Goal: Task Accomplishment & Management: Complete application form

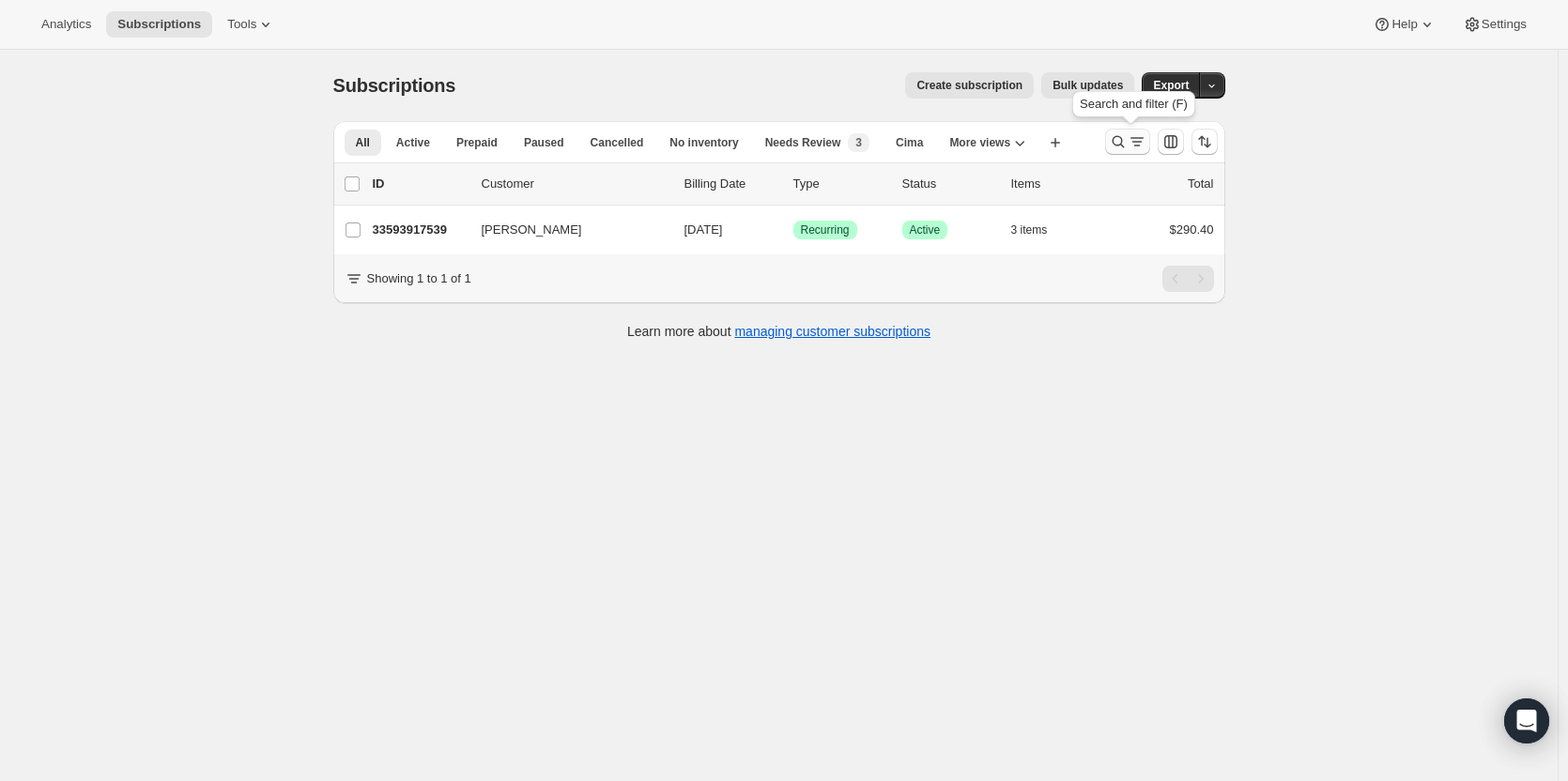
click at [1146, 138] on icon "Search and filter results" at bounding box center [1137, 141] width 19 height 19
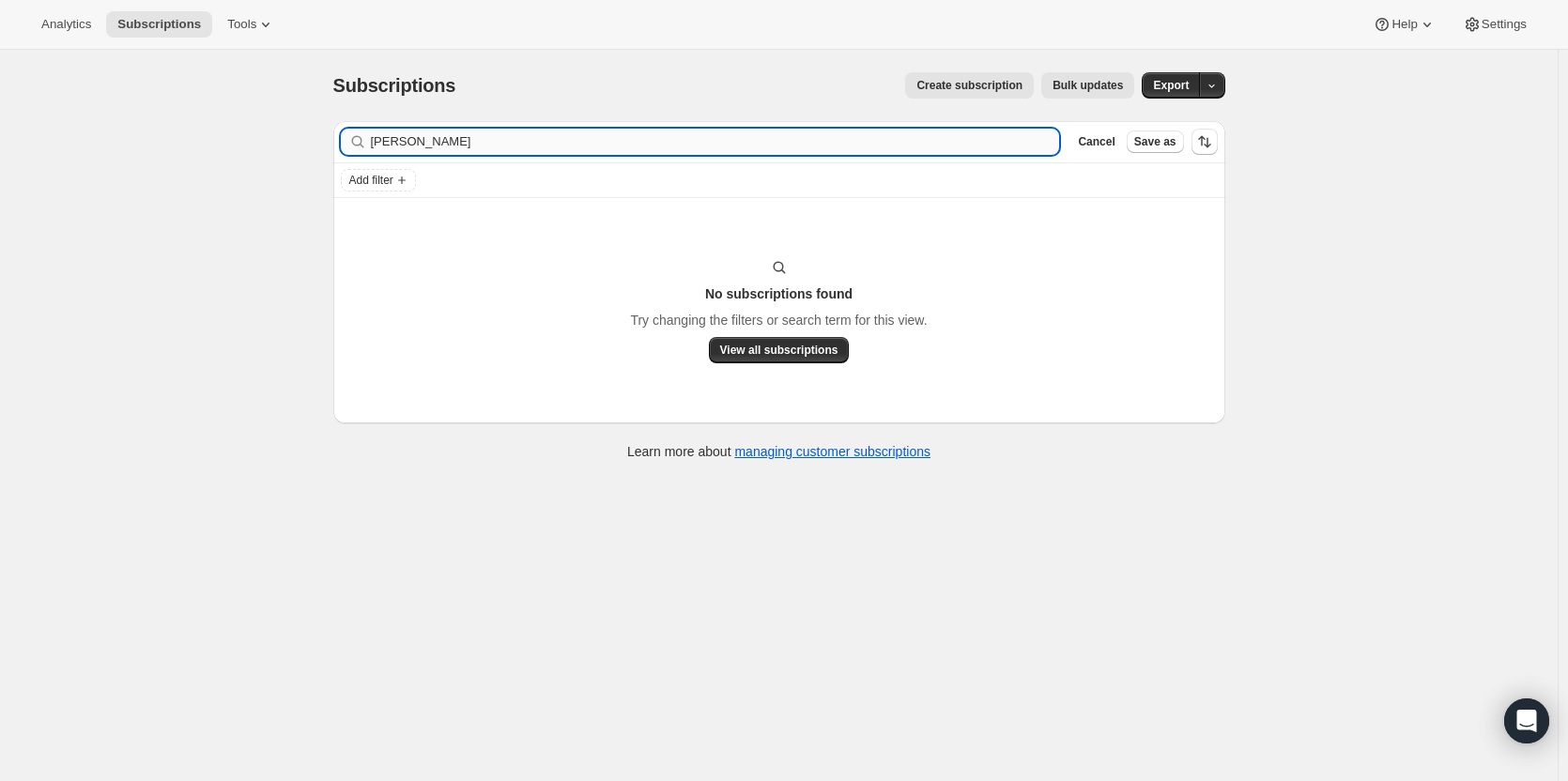
click at [791, 152] on input "[PERSON_NAME]" at bounding box center [715, 142] width 689 height 27
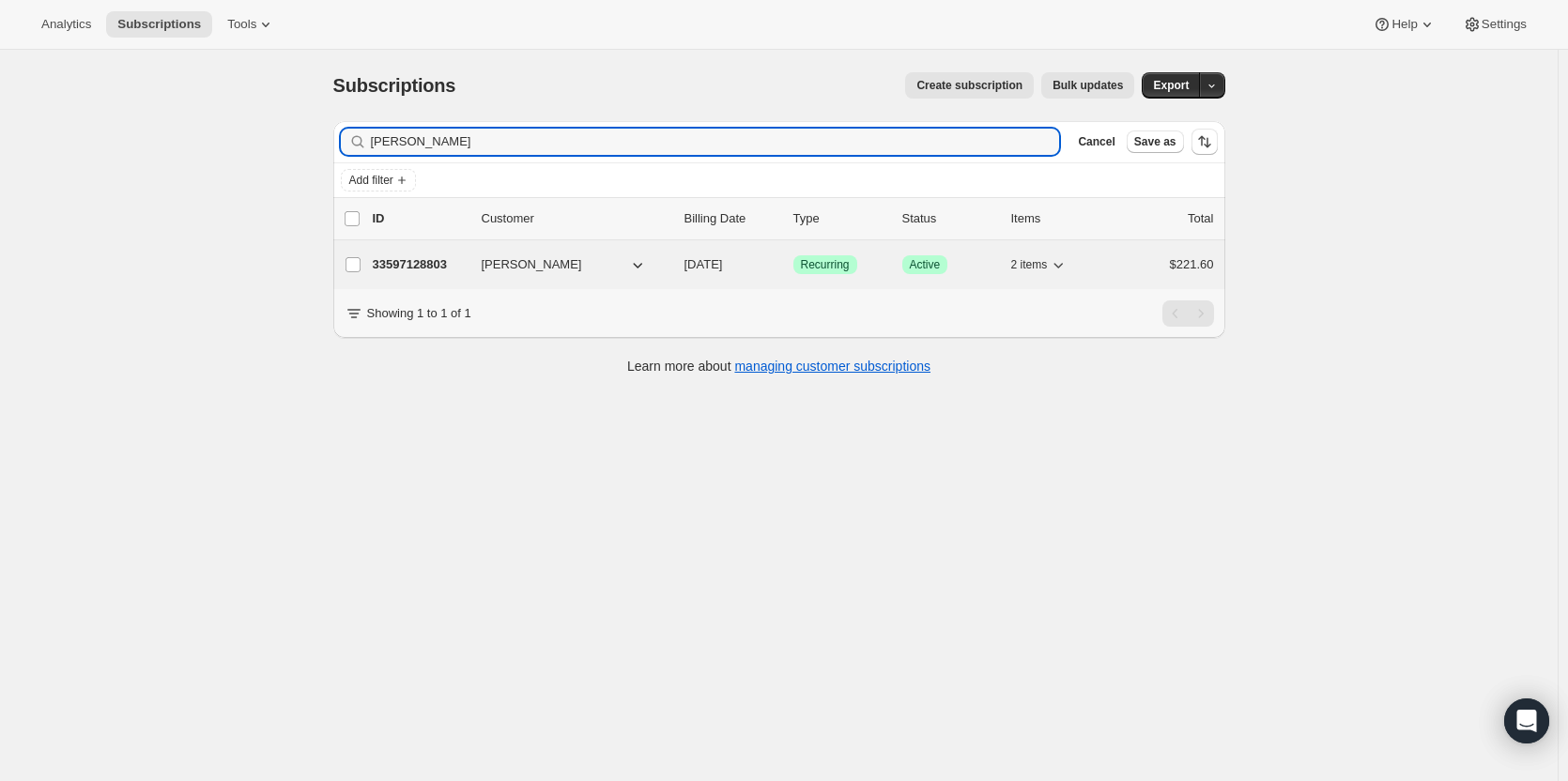
type input "[PERSON_NAME]"
click at [440, 270] on p "33597128803" at bounding box center [419, 264] width 94 height 19
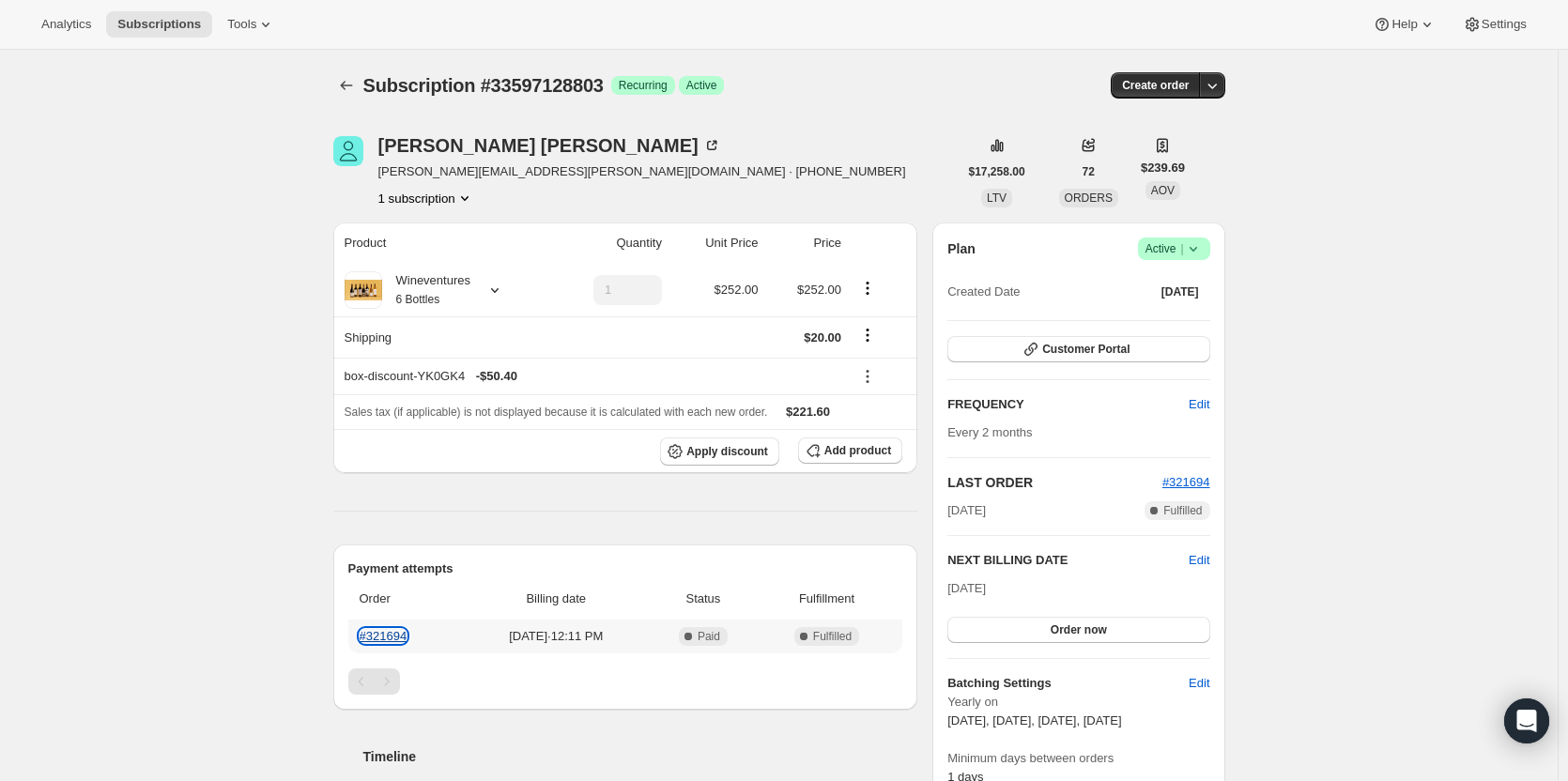
click at [389, 639] on link "#321694" at bounding box center [383, 636] width 48 height 14
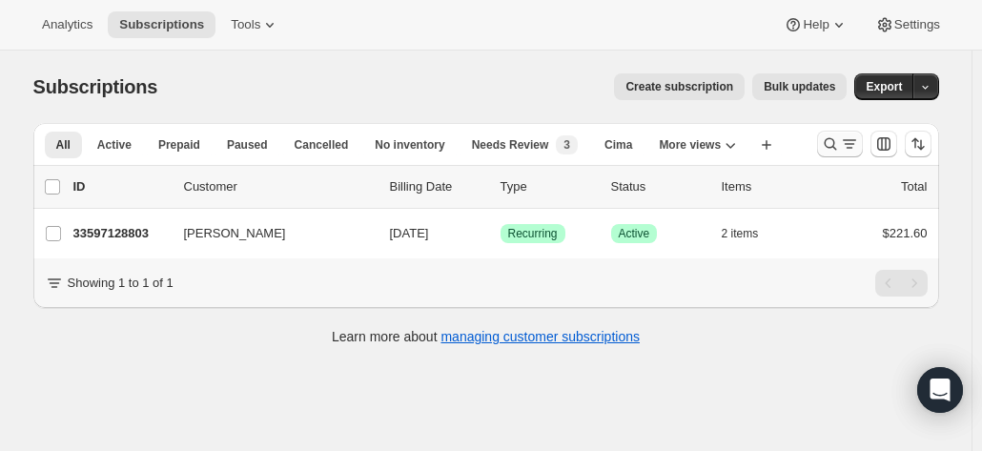
click at [827, 148] on icon "Search and filter results" at bounding box center [830, 143] width 19 height 19
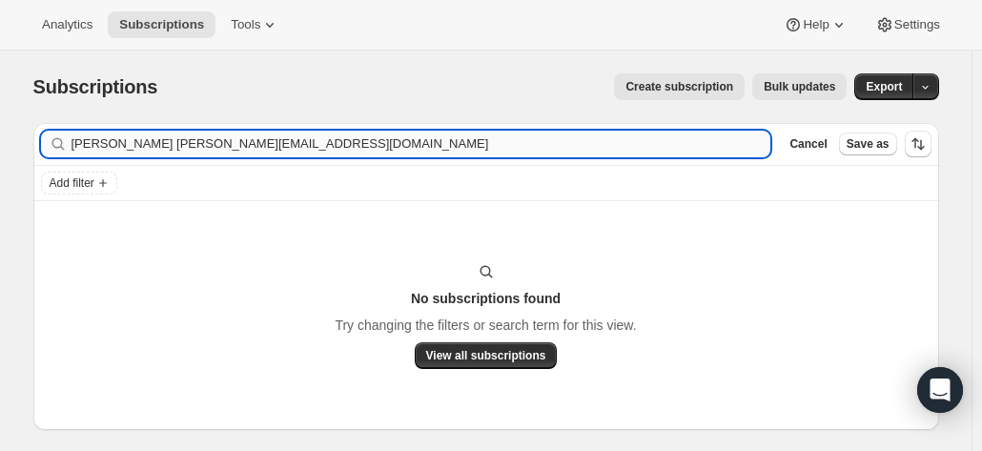
click at [310, 152] on input "[PERSON_NAME] [PERSON_NAME][EMAIL_ADDRESS][DOMAIN_NAME]" at bounding box center [421, 144] width 700 height 27
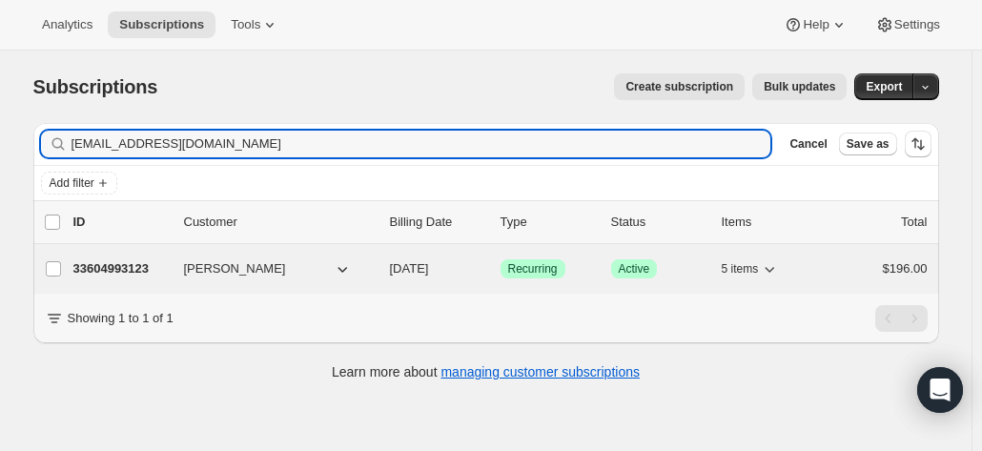
type input "[EMAIL_ADDRESS][DOMAIN_NAME]"
click at [126, 261] on p "33604993123" at bounding box center [120, 268] width 95 height 19
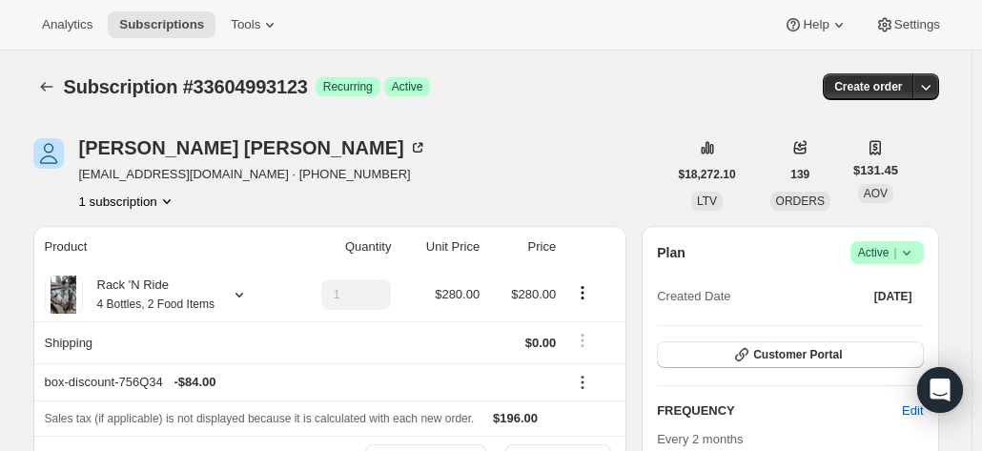
scroll to position [36, 0]
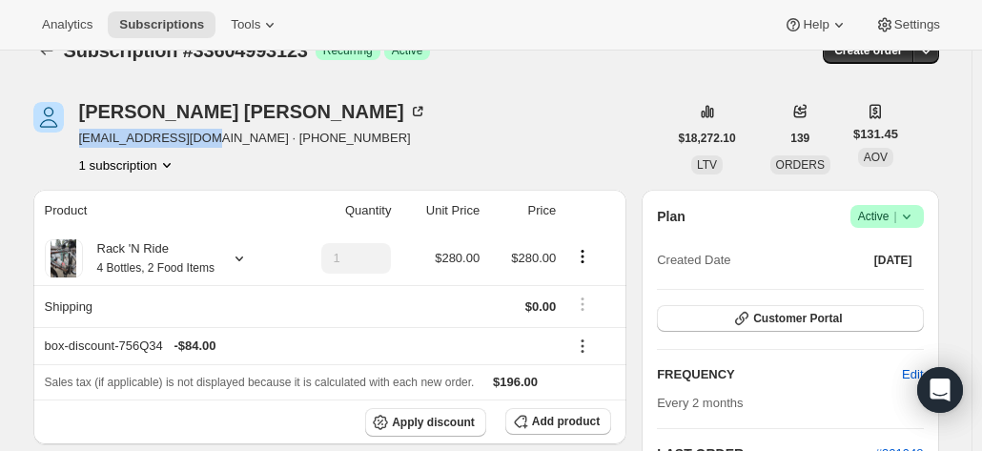
copy span "[EMAIL_ADDRESS][DOMAIN_NAME]"
drag, startPoint x: 197, startPoint y: 136, endPoint x: 83, endPoint y: 137, distance: 114.4
click at [83, 137] on span "[EMAIL_ADDRESS][DOMAIN_NAME] · [PHONE_NUMBER]" at bounding box center [253, 138] width 348 height 19
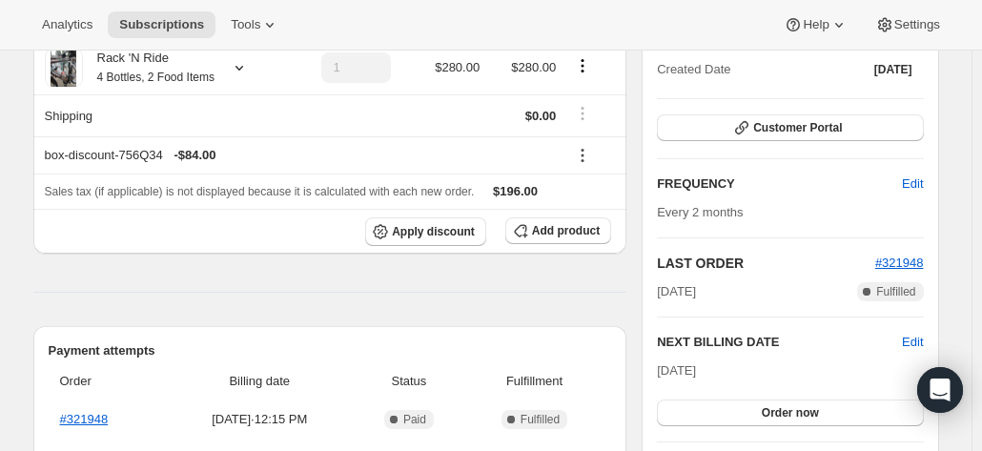
scroll to position [0, 0]
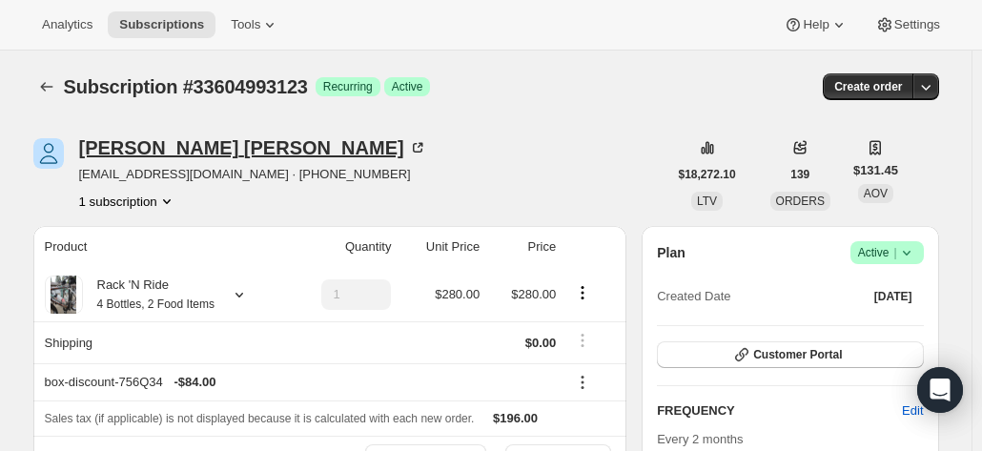
click at [202, 141] on div "[PERSON_NAME]" at bounding box center [253, 147] width 348 height 19
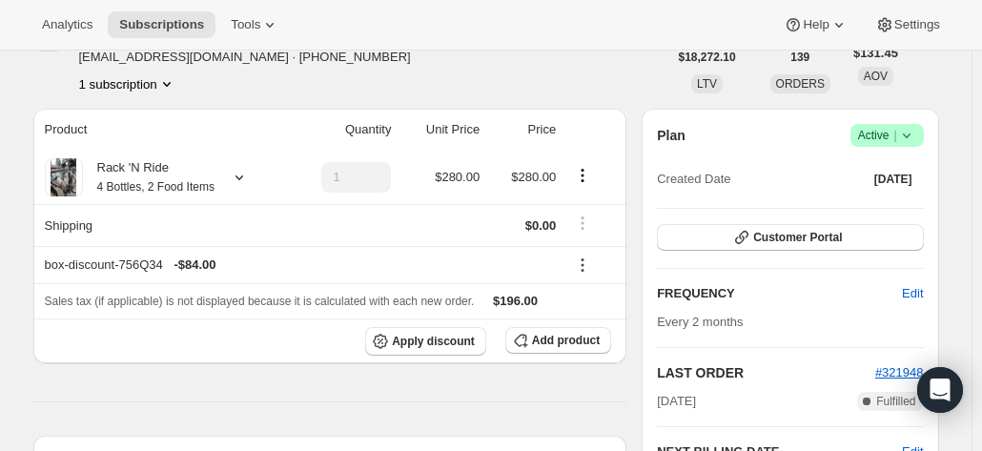
scroll to position [119, 0]
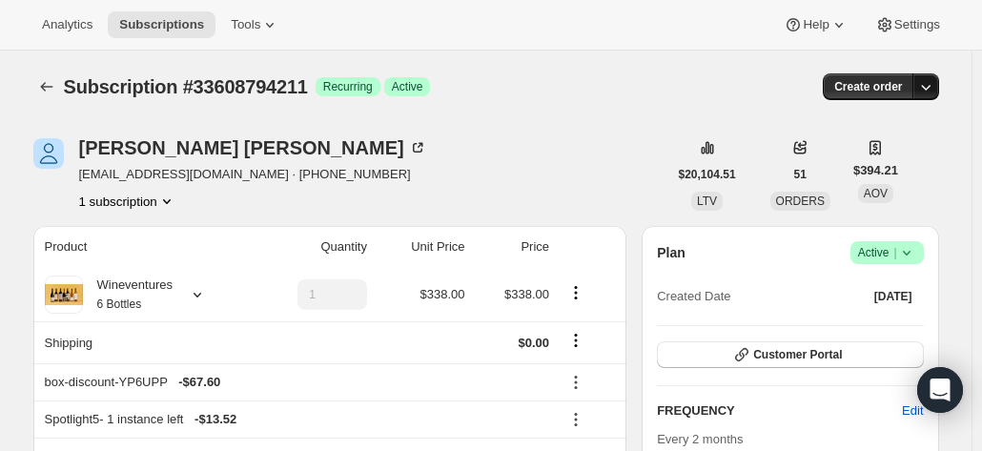
click at [925, 79] on icon "button" at bounding box center [925, 86] width 19 height 19
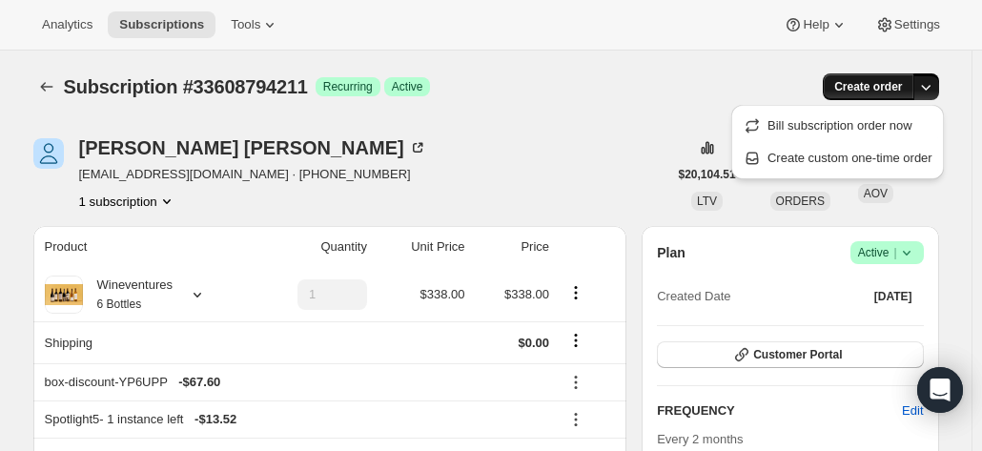
click at [868, 85] on span "Create order" at bounding box center [868, 86] width 68 height 15
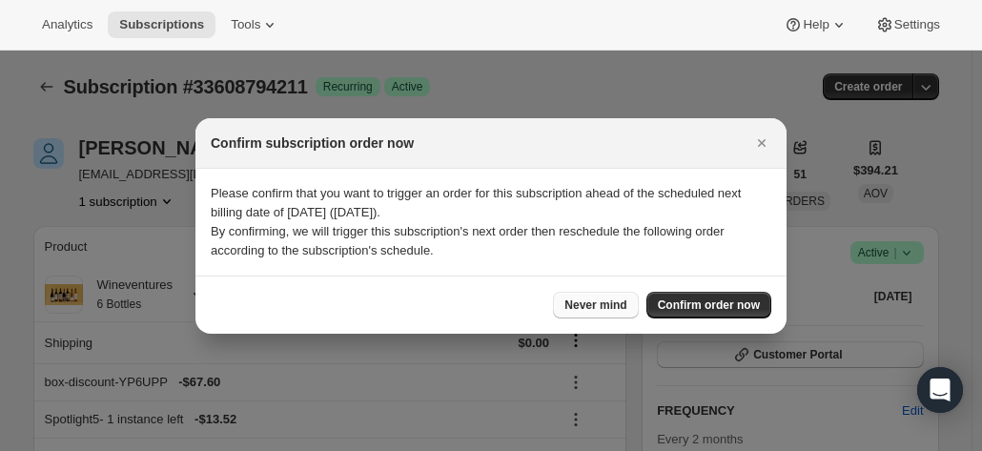
click at [592, 302] on span "Never mind" at bounding box center [595, 304] width 62 height 15
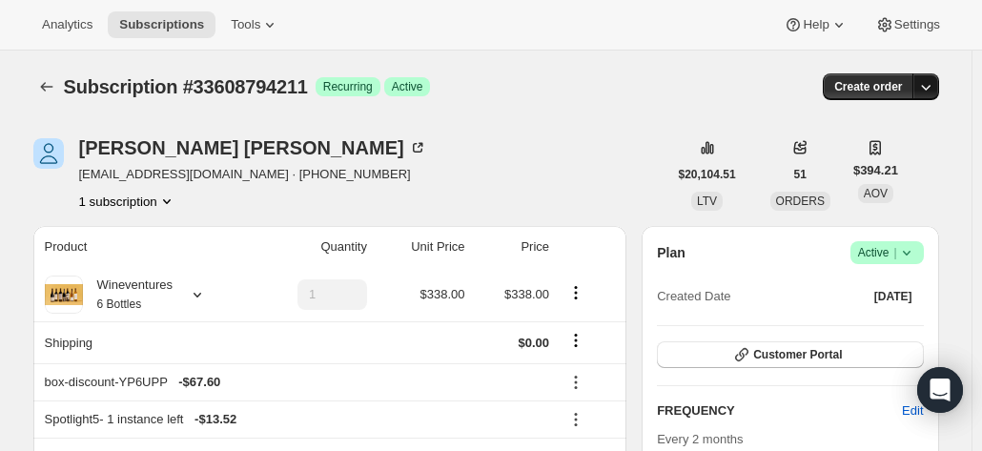
click at [929, 82] on icon "button" at bounding box center [925, 86] width 19 height 19
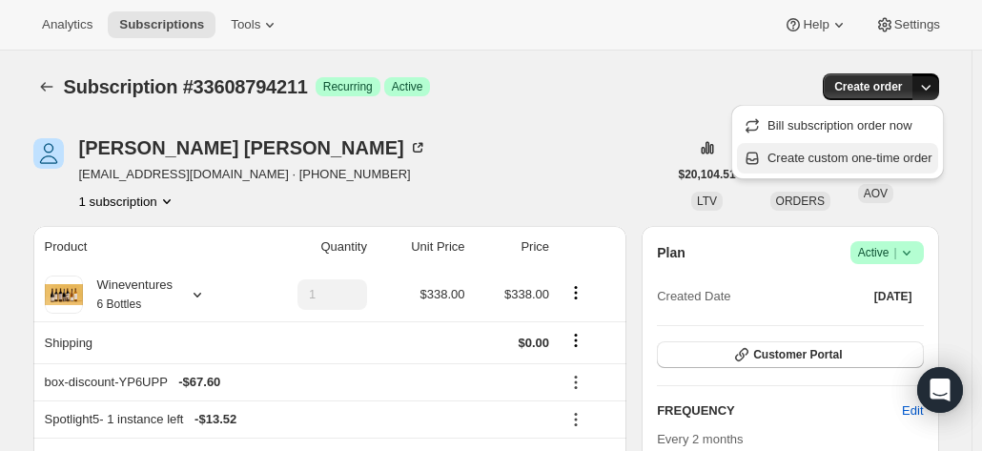
click at [873, 152] on span "Create custom one-time order" at bounding box center [849, 158] width 165 height 14
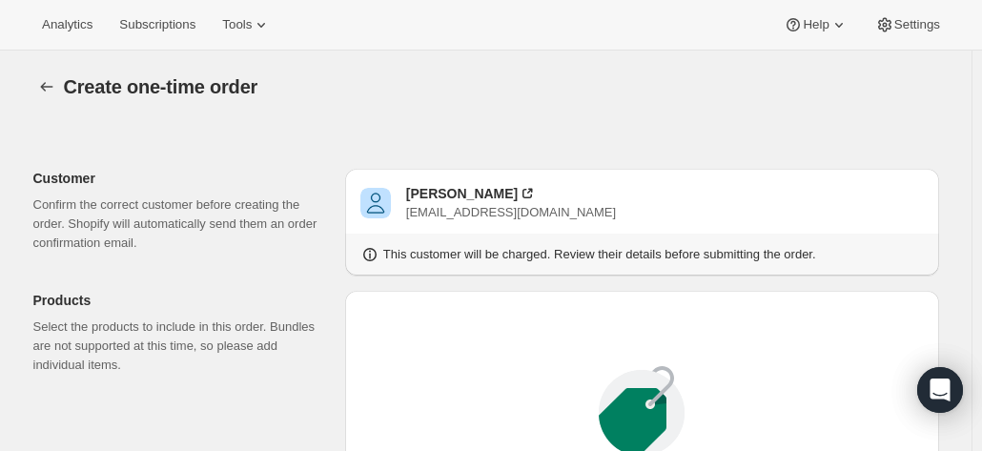
scroll to position [188, 0]
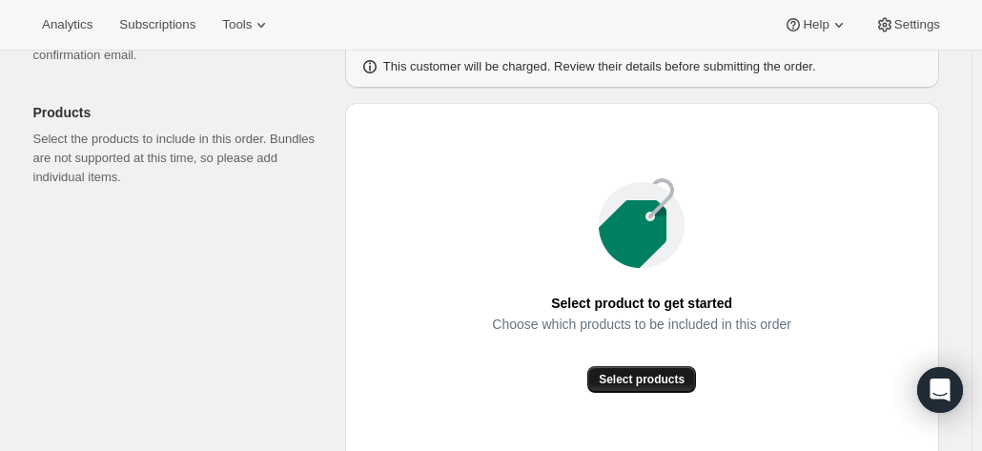
click at [650, 372] on span "Select products" at bounding box center [642, 379] width 86 height 15
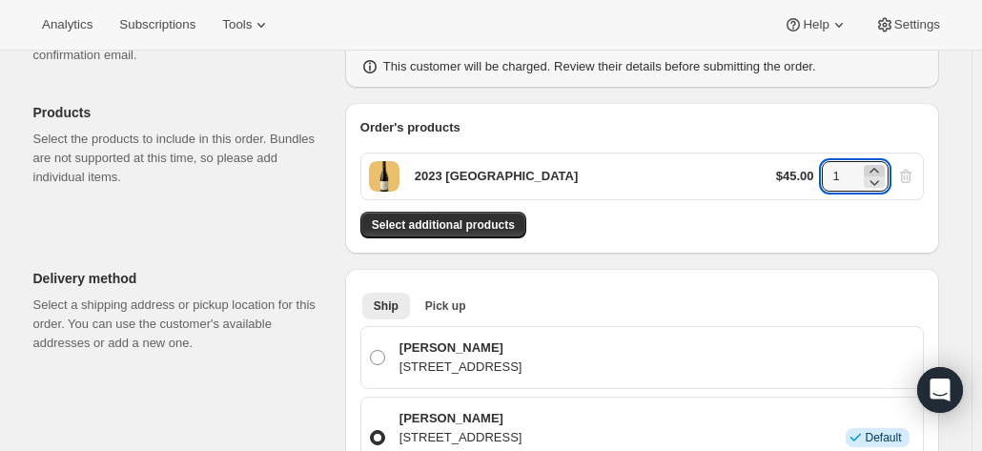
click at [875, 165] on icon at bounding box center [873, 170] width 19 height 19
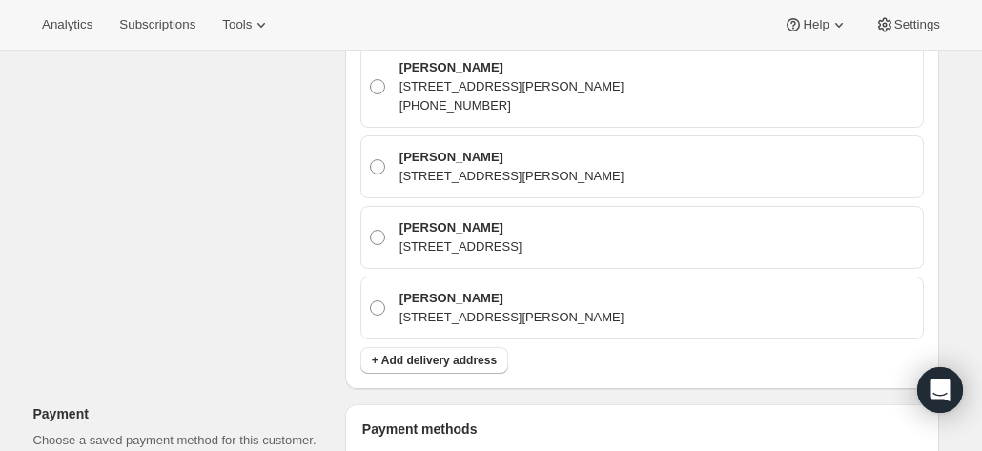
scroll to position [636, 0]
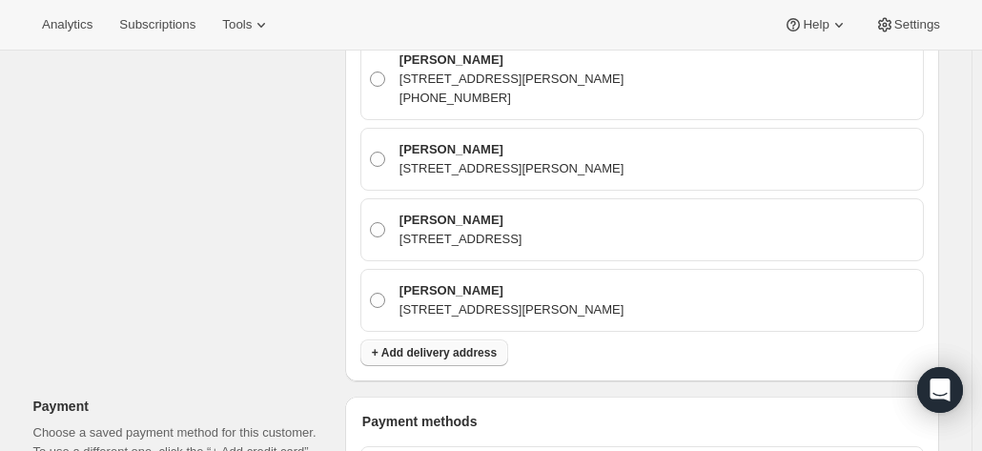
click at [414, 345] on span "+ Add delivery address" at bounding box center [434, 352] width 125 height 15
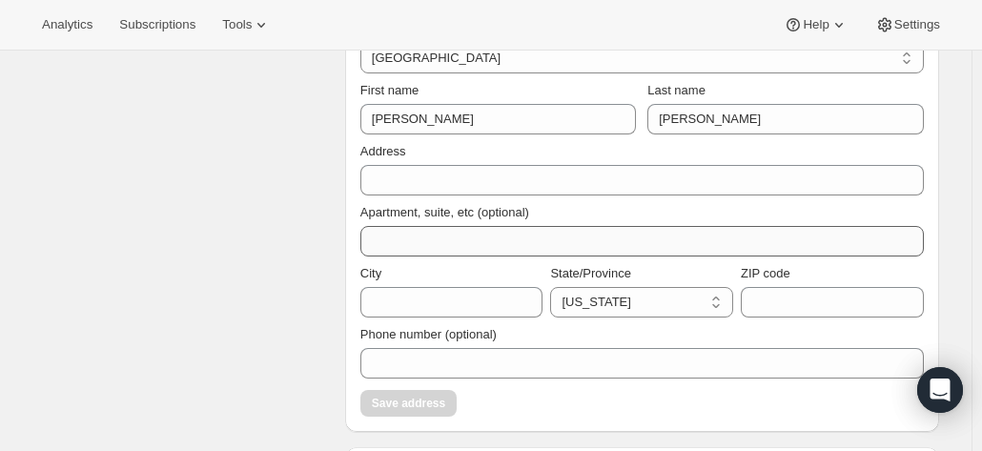
scroll to position [509, 0]
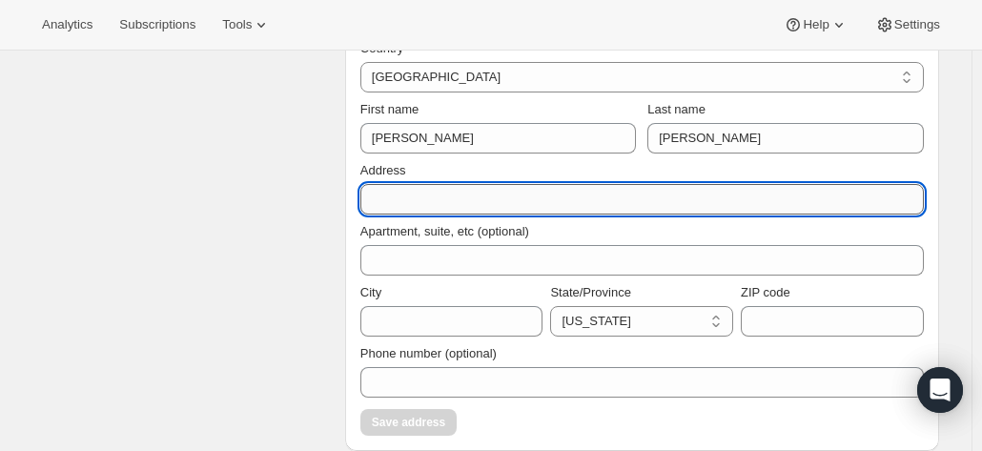
click at [499, 202] on input "Address" at bounding box center [641, 199] width 563 height 30
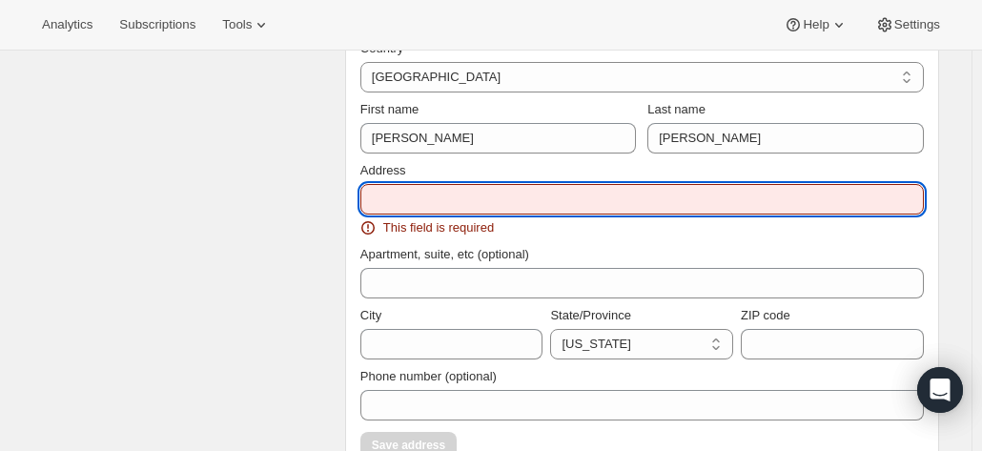
click at [443, 203] on input "Address" at bounding box center [641, 199] width 563 height 30
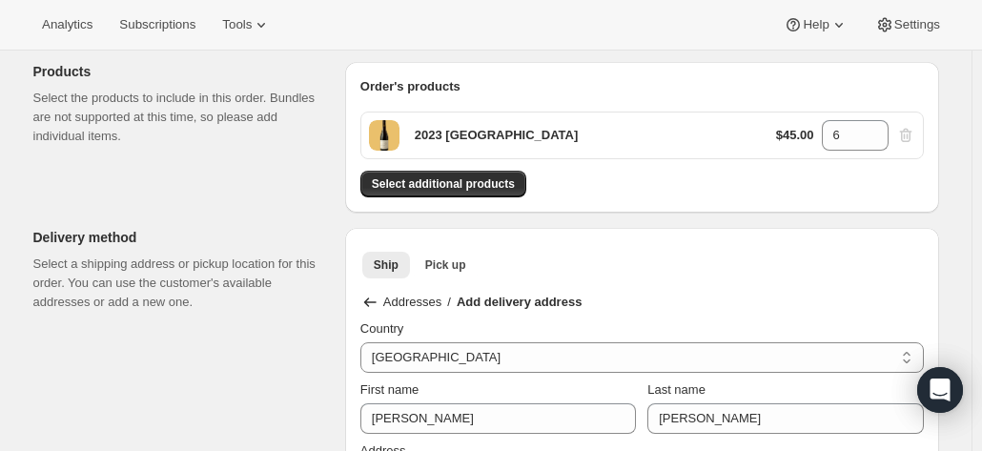
scroll to position [189, 0]
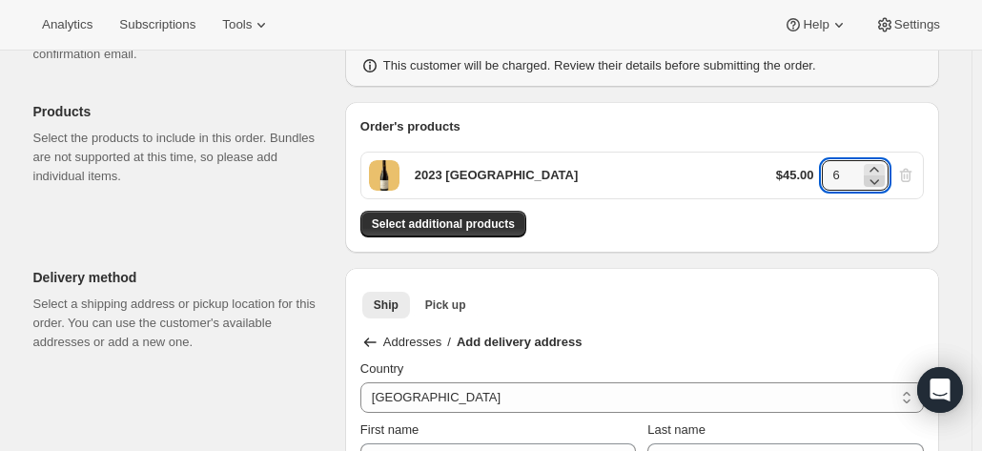
click at [879, 186] on icon at bounding box center [873, 181] width 19 height 19
type input "5"
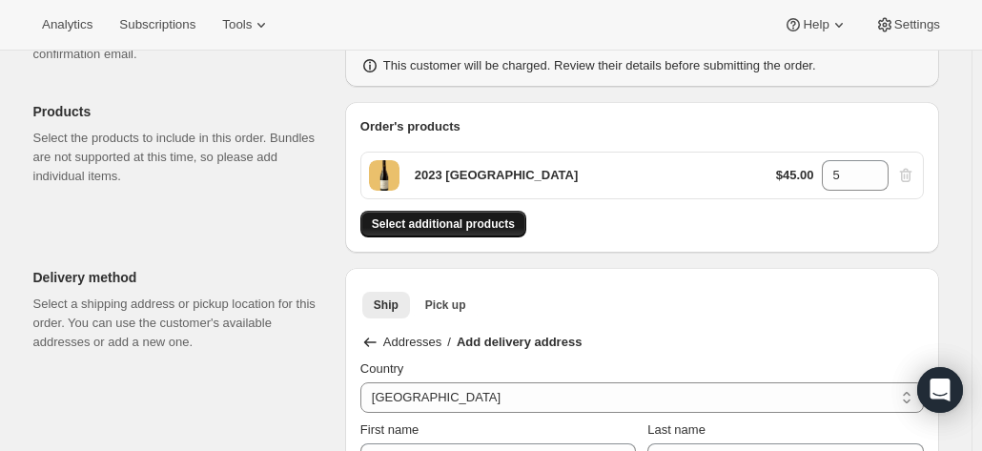
click at [501, 220] on span "Select additional products" at bounding box center [443, 223] width 143 height 15
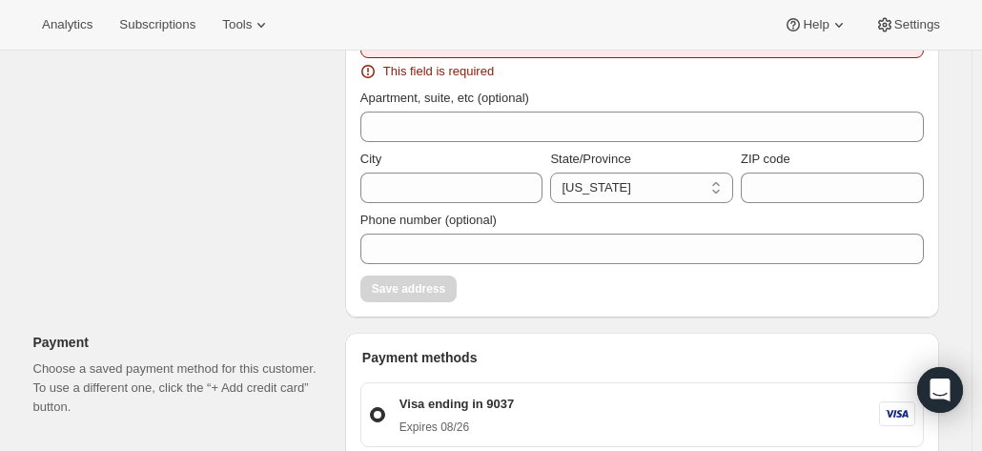
scroll to position [654, 0]
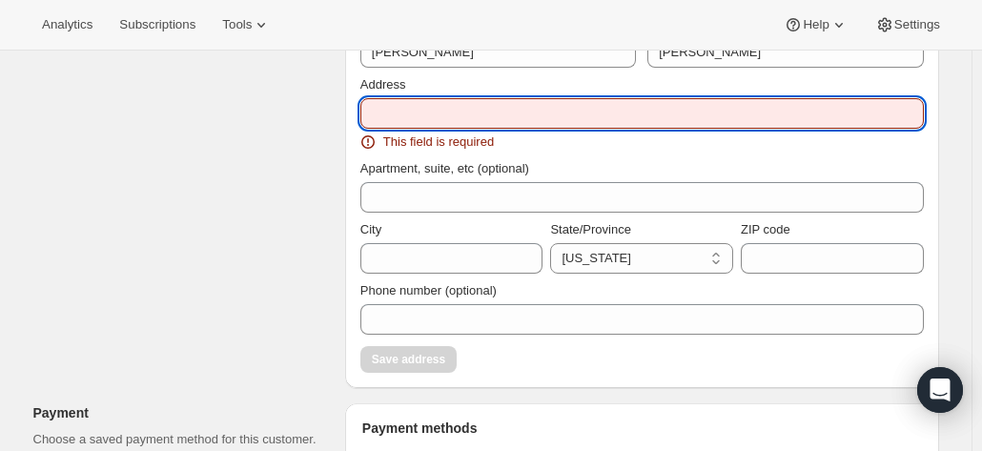
click at [562, 122] on input "Address" at bounding box center [641, 113] width 563 height 30
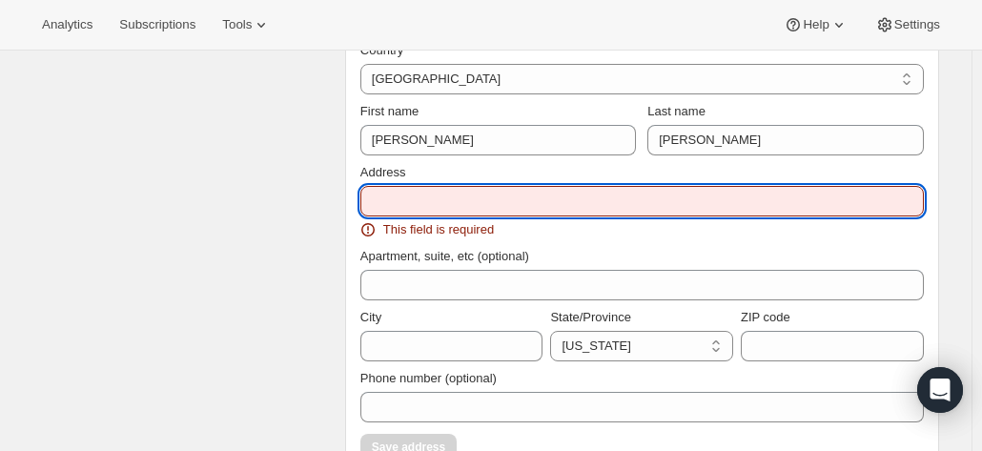
scroll to position [565, 0]
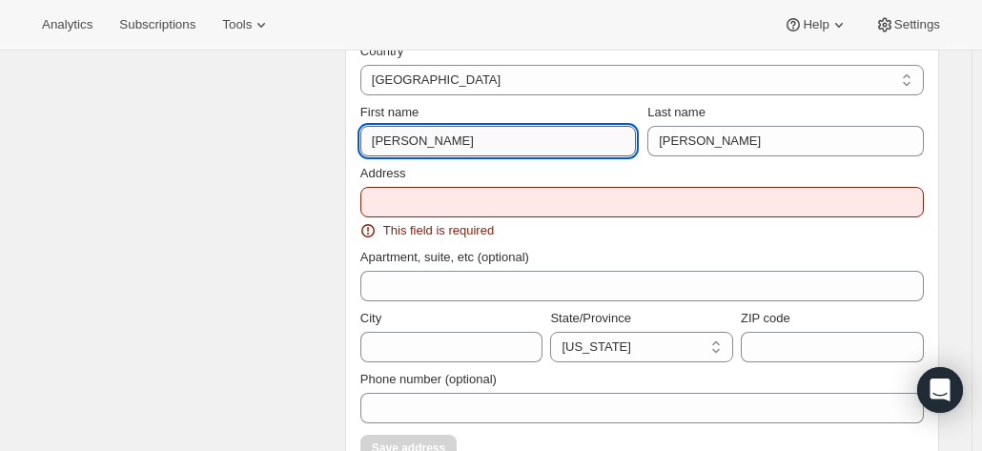
click at [534, 138] on input "Stefan" at bounding box center [497, 141] width 275 height 30
type input "Abi"
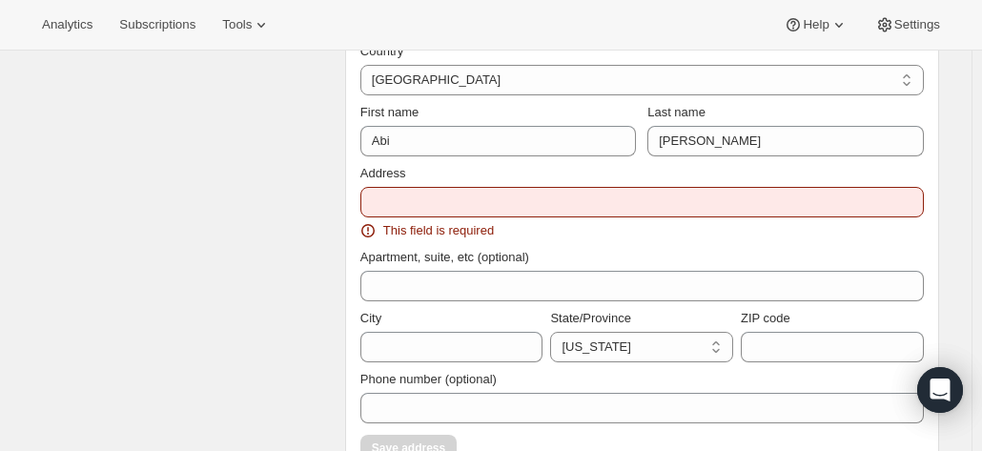
click at [452, 180] on div "Address" at bounding box center [641, 173] width 563 height 19
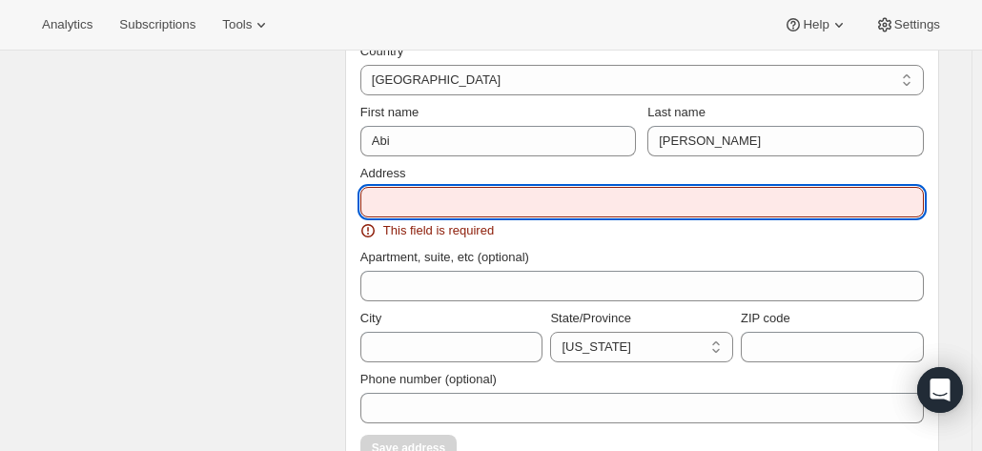
click at [454, 207] on input "Address" at bounding box center [641, 202] width 563 height 30
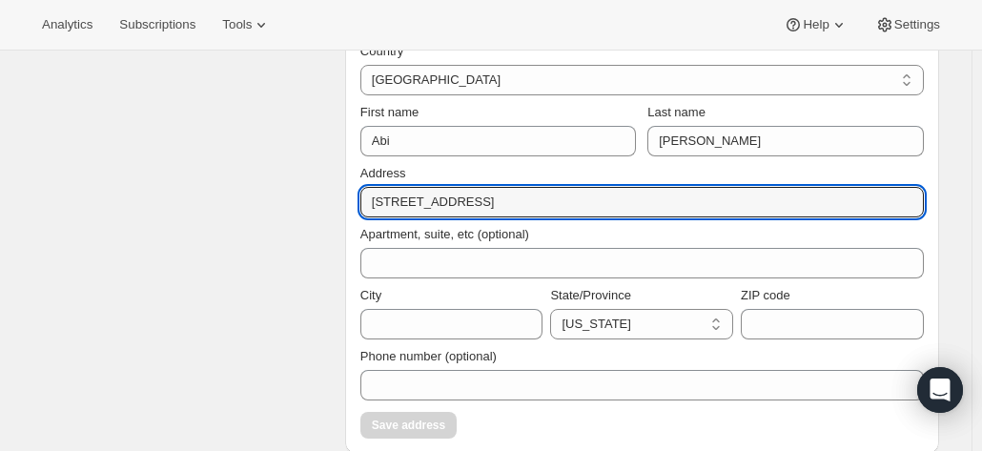
type input "5308 Sprucewood Drive"
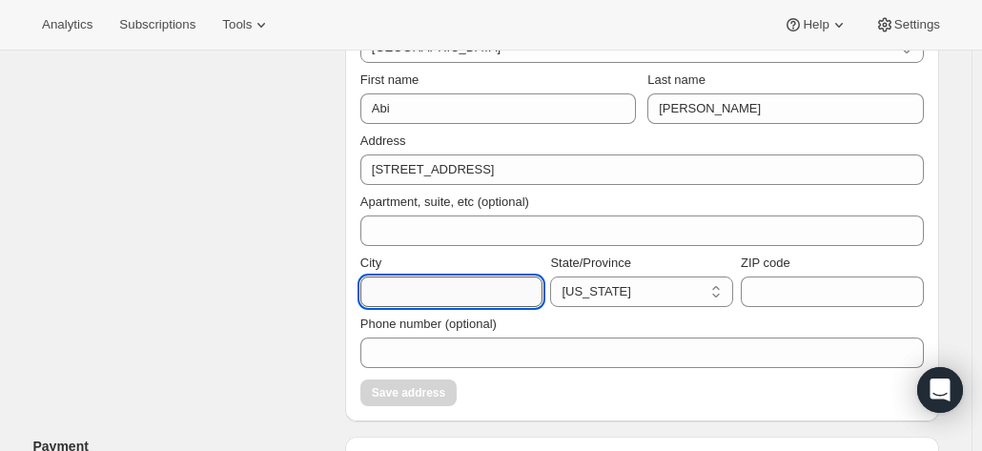
click at [409, 299] on input "City" at bounding box center [451, 291] width 183 height 30
type input "Louisville"
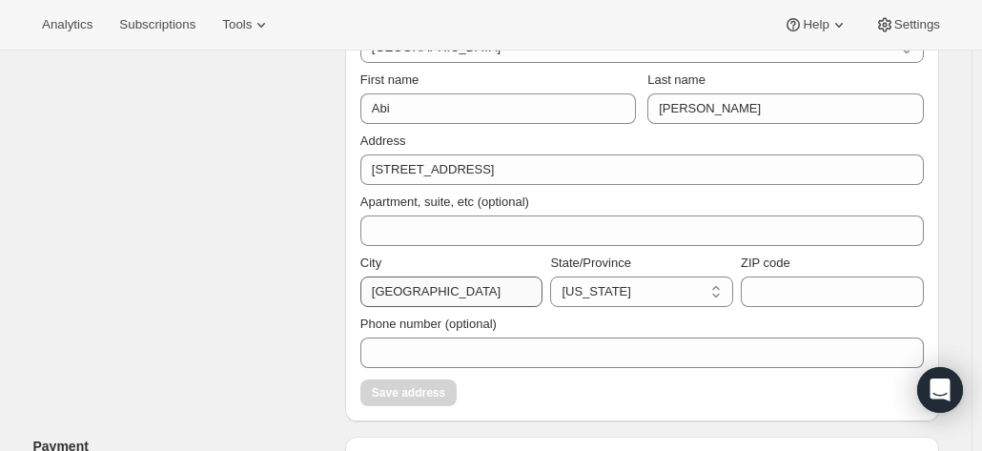
select select "KY"
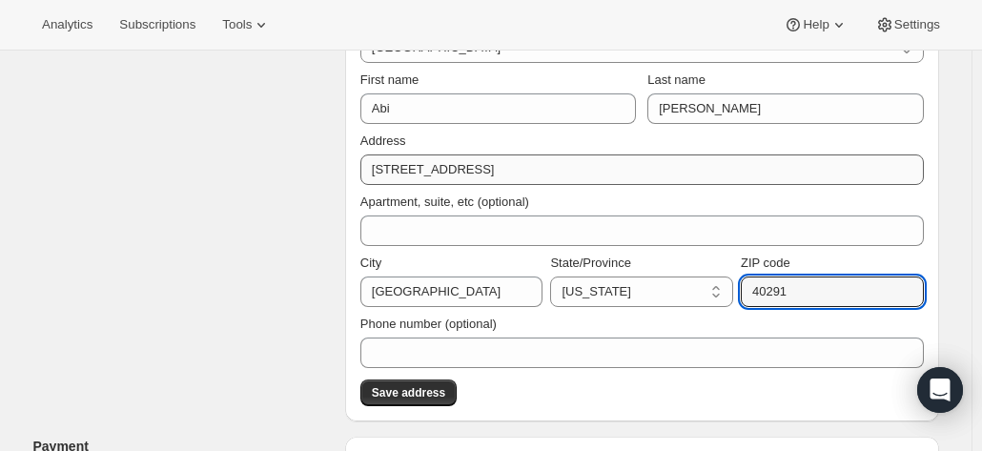
type input "40291"
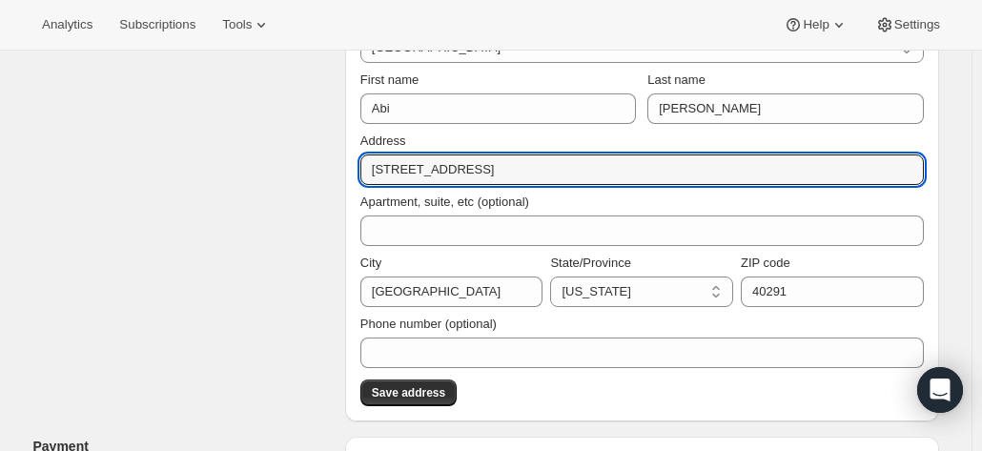
drag, startPoint x: 531, startPoint y: 167, endPoint x: 360, endPoint y: 172, distance: 170.7
click at [360, 172] on div "Ship Pick up More views Ship Pick up More views Addresses / Add delivery addres…" at bounding box center [642, 169] width 594 height 503
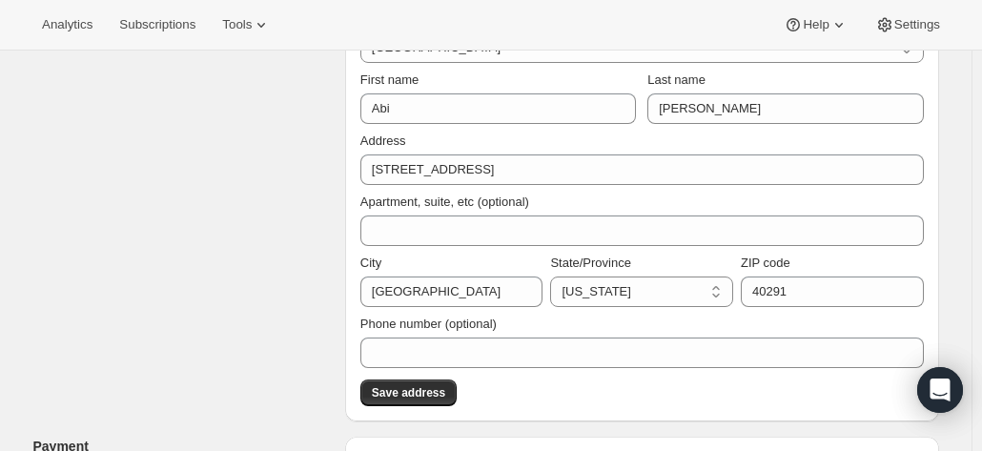
click at [243, 106] on div "Customer Confirm the correct customer before creating the order. Shopify will a…" at bounding box center [478, 438] width 921 height 1827
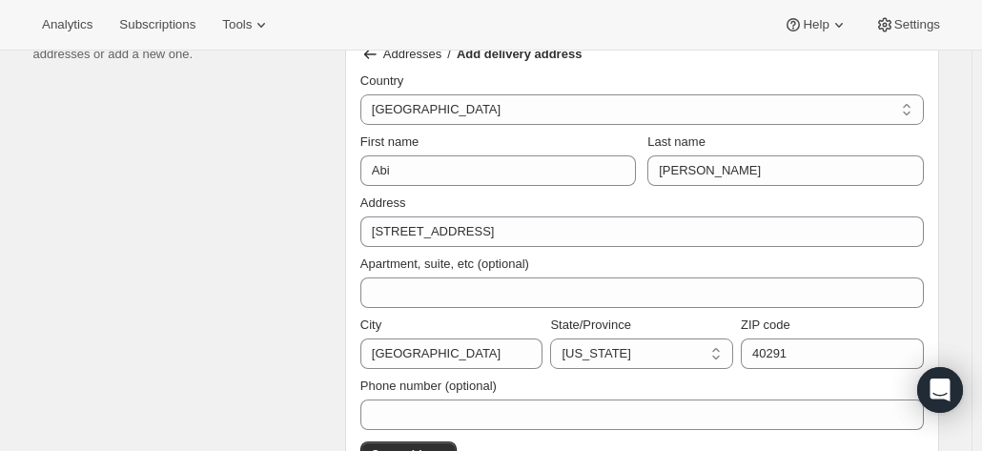
scroll to position [536, 0]
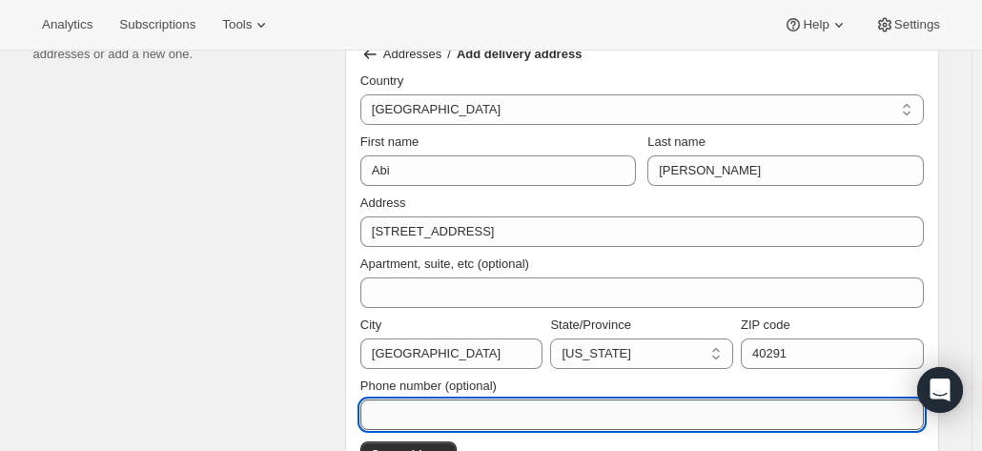
click at [560, 409] on input "Phone number (optional)" at bounding box center [641, 414] width 563 height 30
paste input "(304) 741-5446"
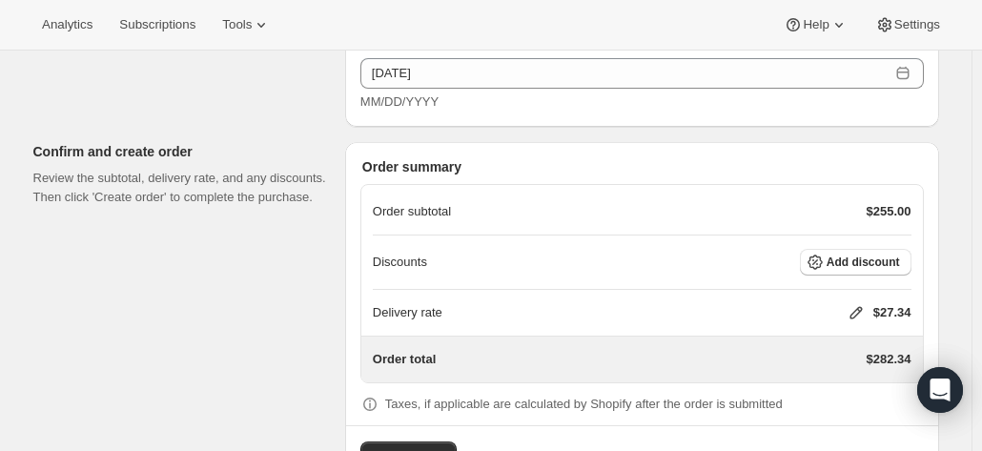
scroll to position [1483, 0]
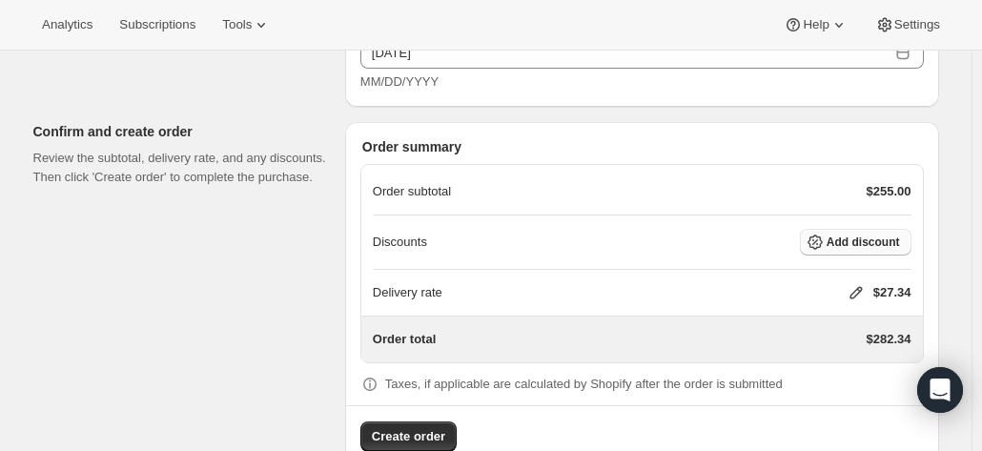
type input "(304) 741-5446"
click at [871, 235] on span "Add discount" at bounding box center [862, 241] width 73 height 15
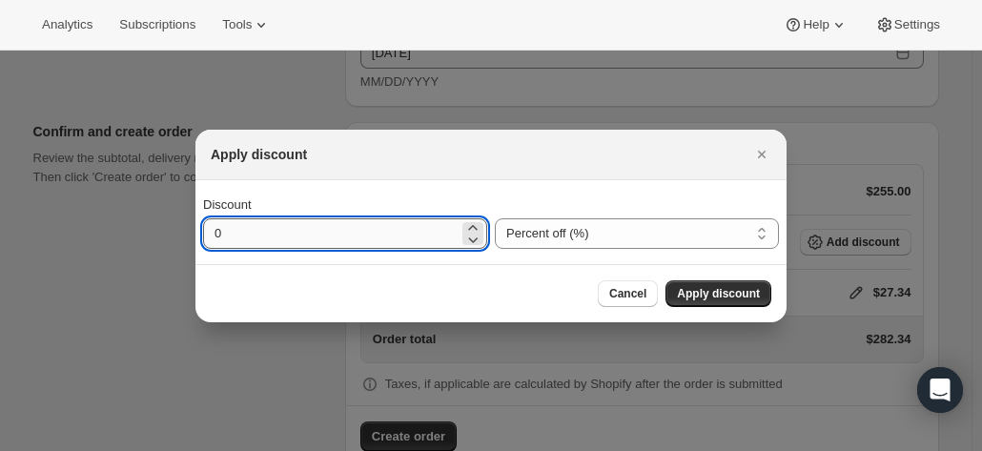
click at [383, 232] on input "0" at bounding box center [330, 233] width 255 height 30
type input "20"
click at [675, 285] on button "Apply discount" at bounding box center [718, 293] width 106 height 27
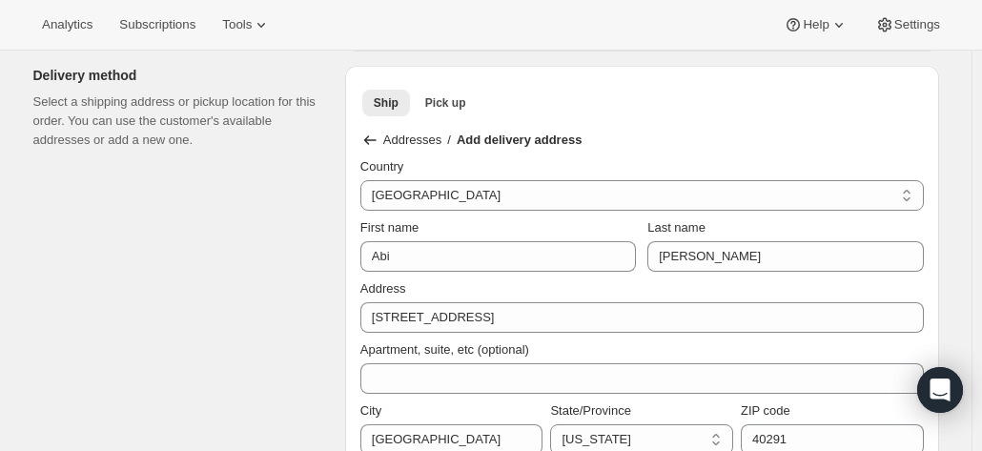
scroll to position [538, 0]
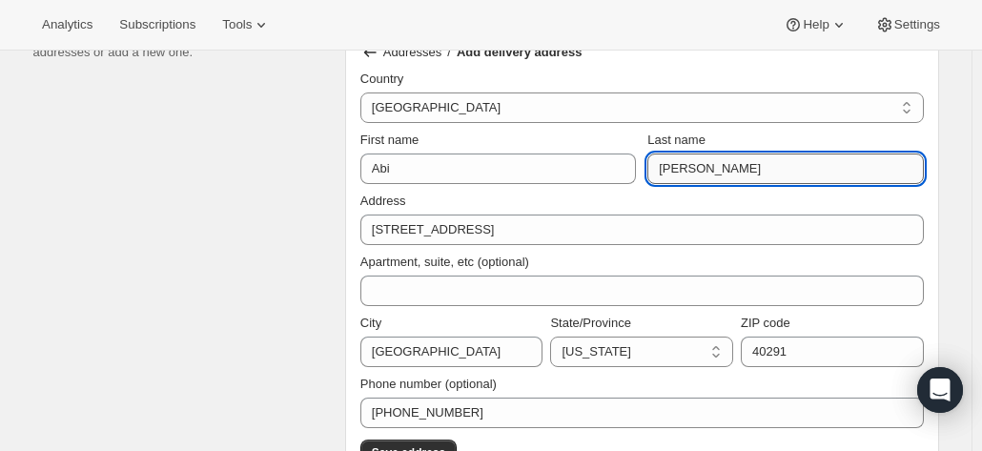
click at [715, 167] on input "Maxwell" at bounding box center [784, 168] width 275 height 30
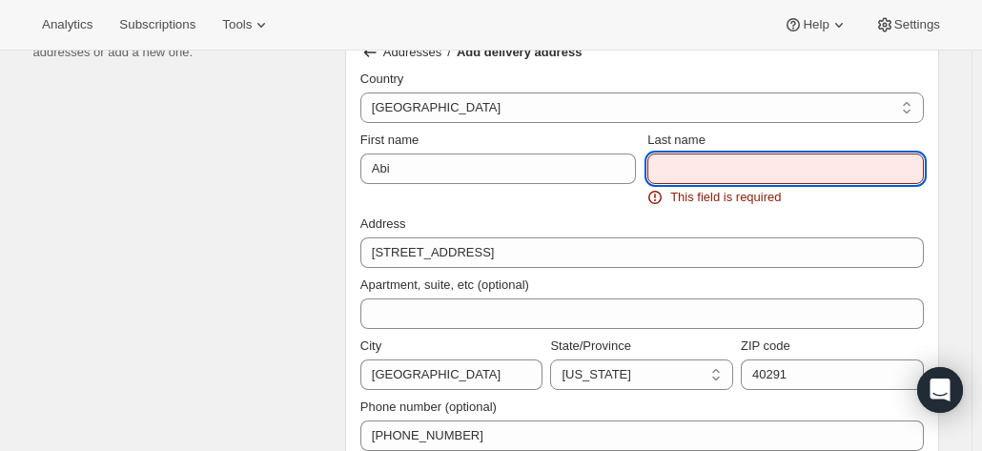
click at [689, 165] on input "Last name" at bounding box center [784, 168] width 275 height 30
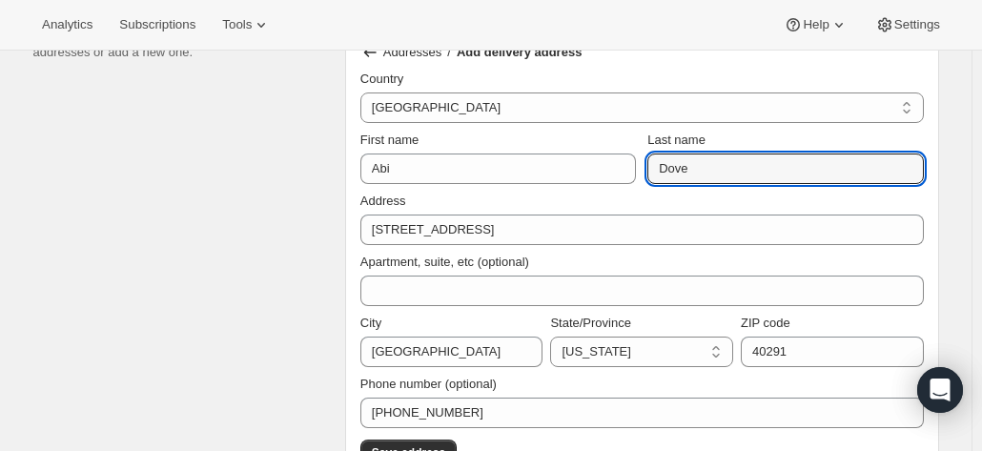
type input "Dove"
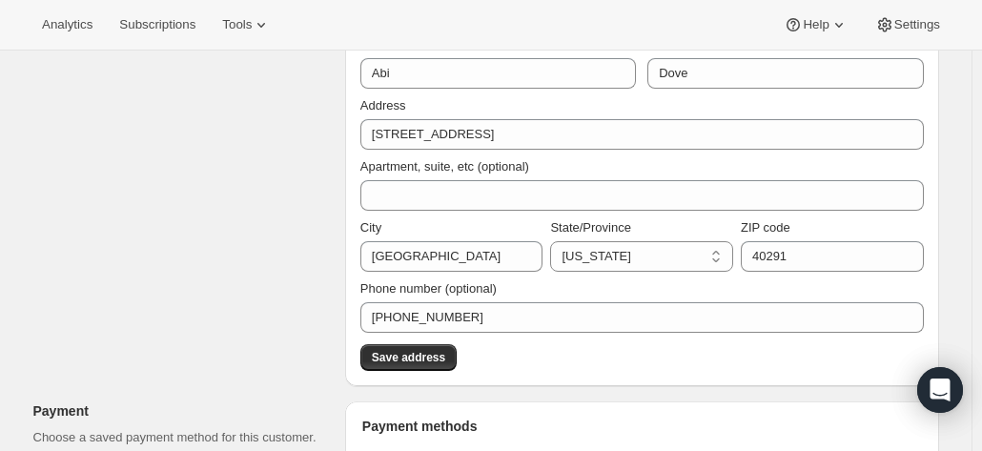
scroll to position [532, 0]
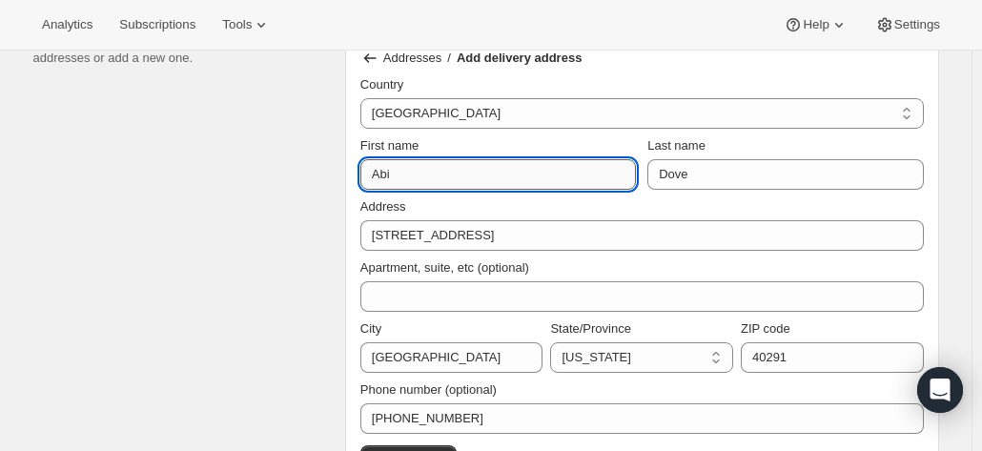
click at [416, 175] on input "Abi" at bounding box center [497, 174] width 275 height 30
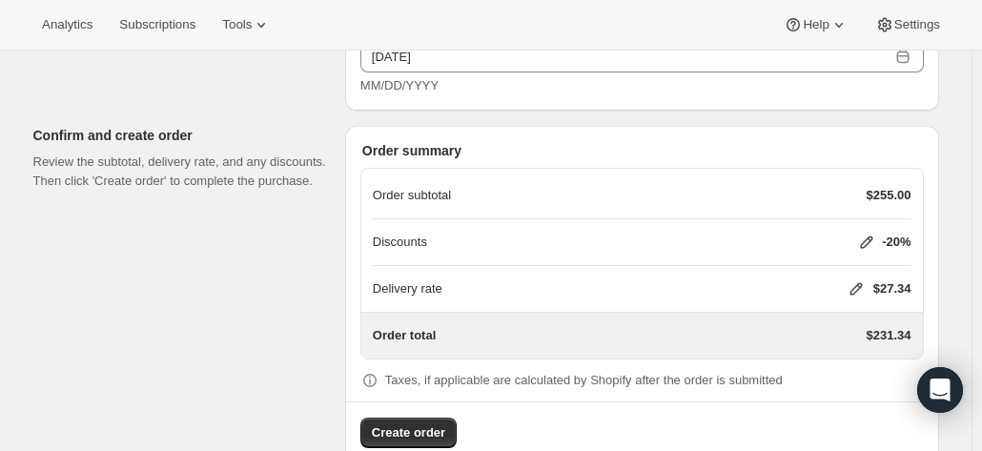
scroll to position [1483, 0]
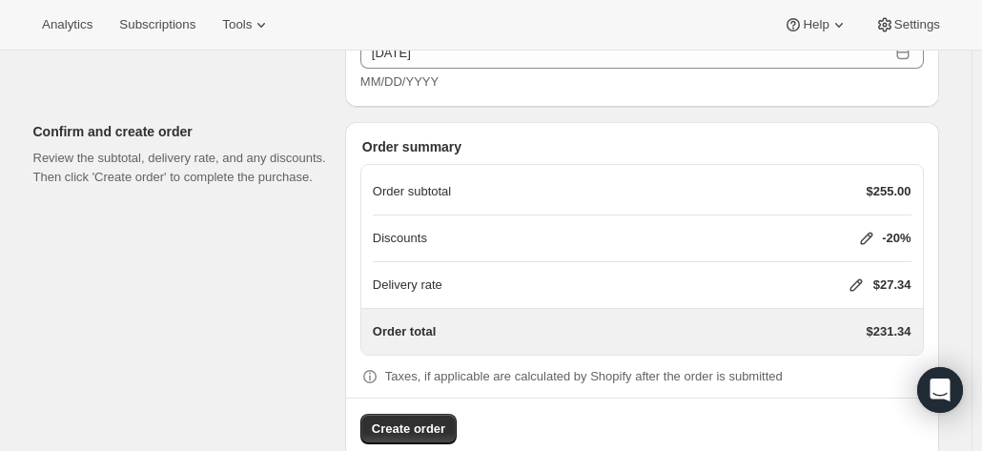
click at [865, 275] on icon at bounding box center [855, 284] width 19 height 19
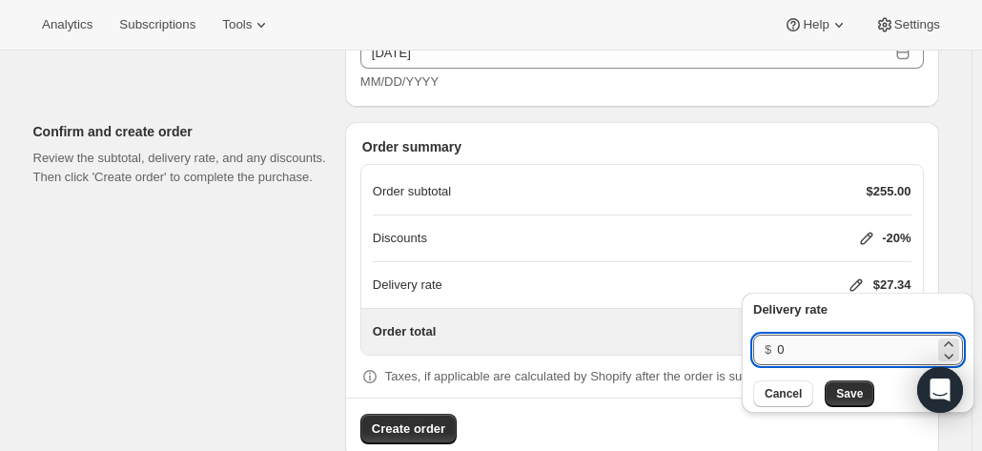
click at [836, 340] on input "0" at bounding box center [855, 350] width 157 height 30
type input "20"
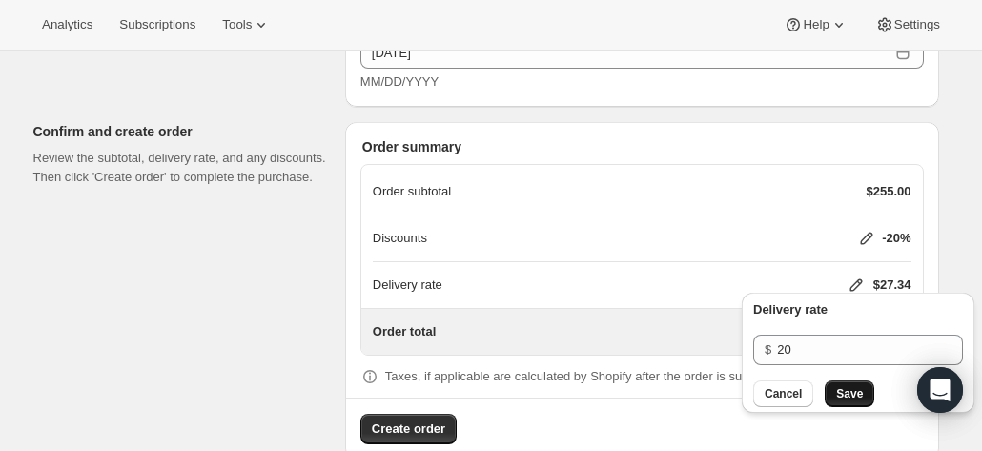
click at [841, 394] on span "Save" at bounding box center [849, 393] width 27 height 15
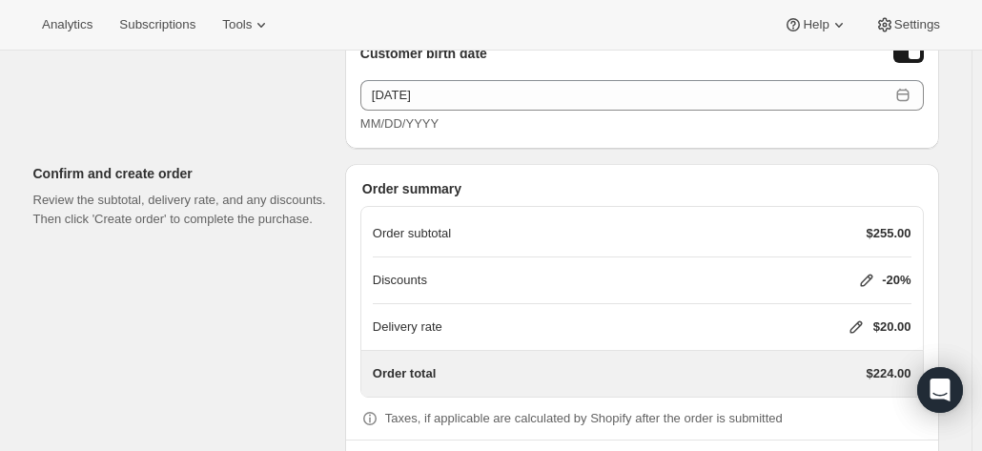
scroll to position [1514, 0]
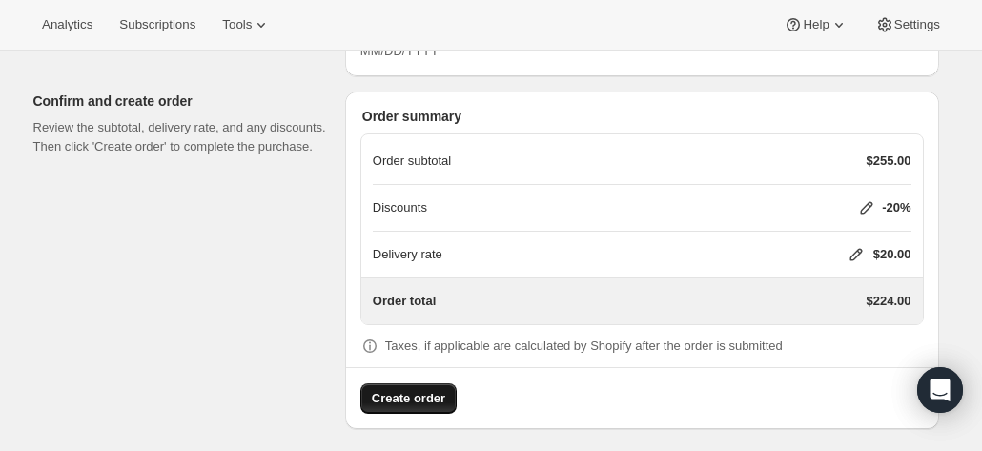
click at [417, 389] on span "Create order" at bounding box center [408, 398] width 73 height 19
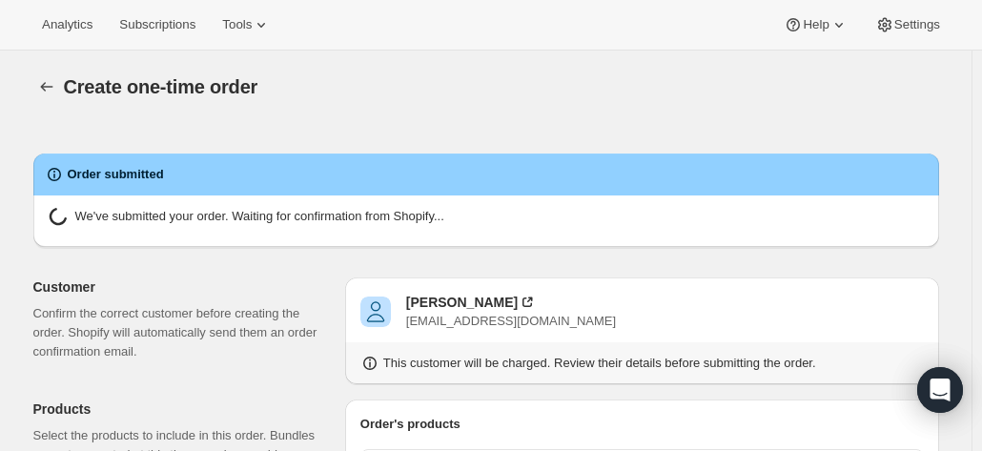
radio input "false"
select select "CA"
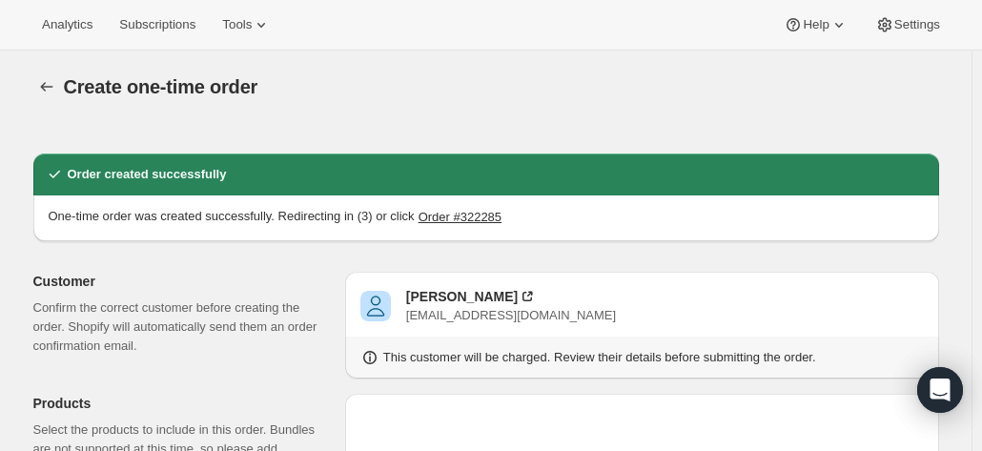
radio input "true"
